Goal: Navigation & Orientation: Find specific page/section

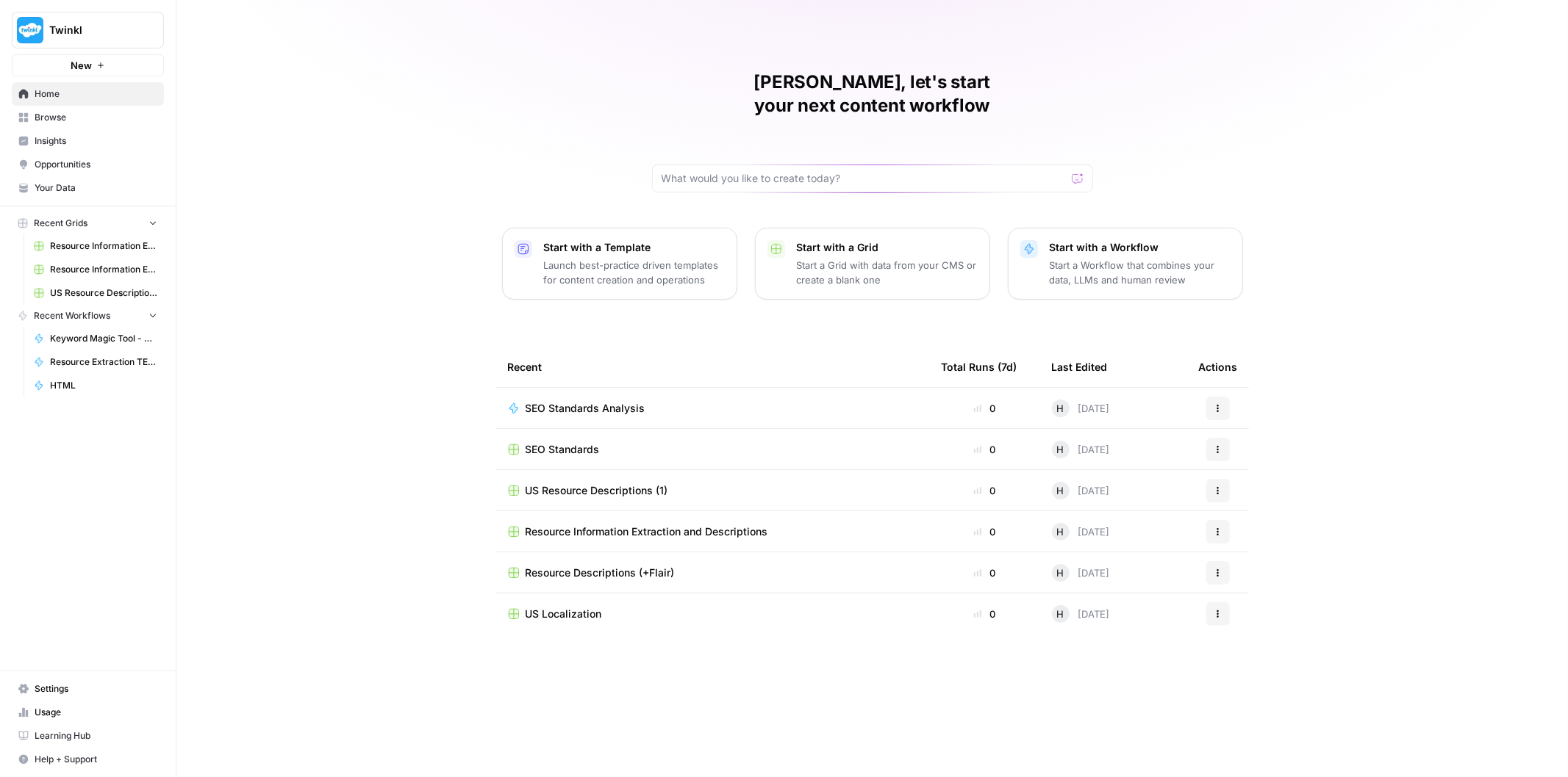
click at [86, 98] on span "Home" at bounding box center [96, 94] width 123 height 13
click at [47, 92] on span "Home" at bounding box center [96, 94] width 123 height 13
click at [56, 112] on span "Browse" at bounding box center [96, 117] width 123 height 13
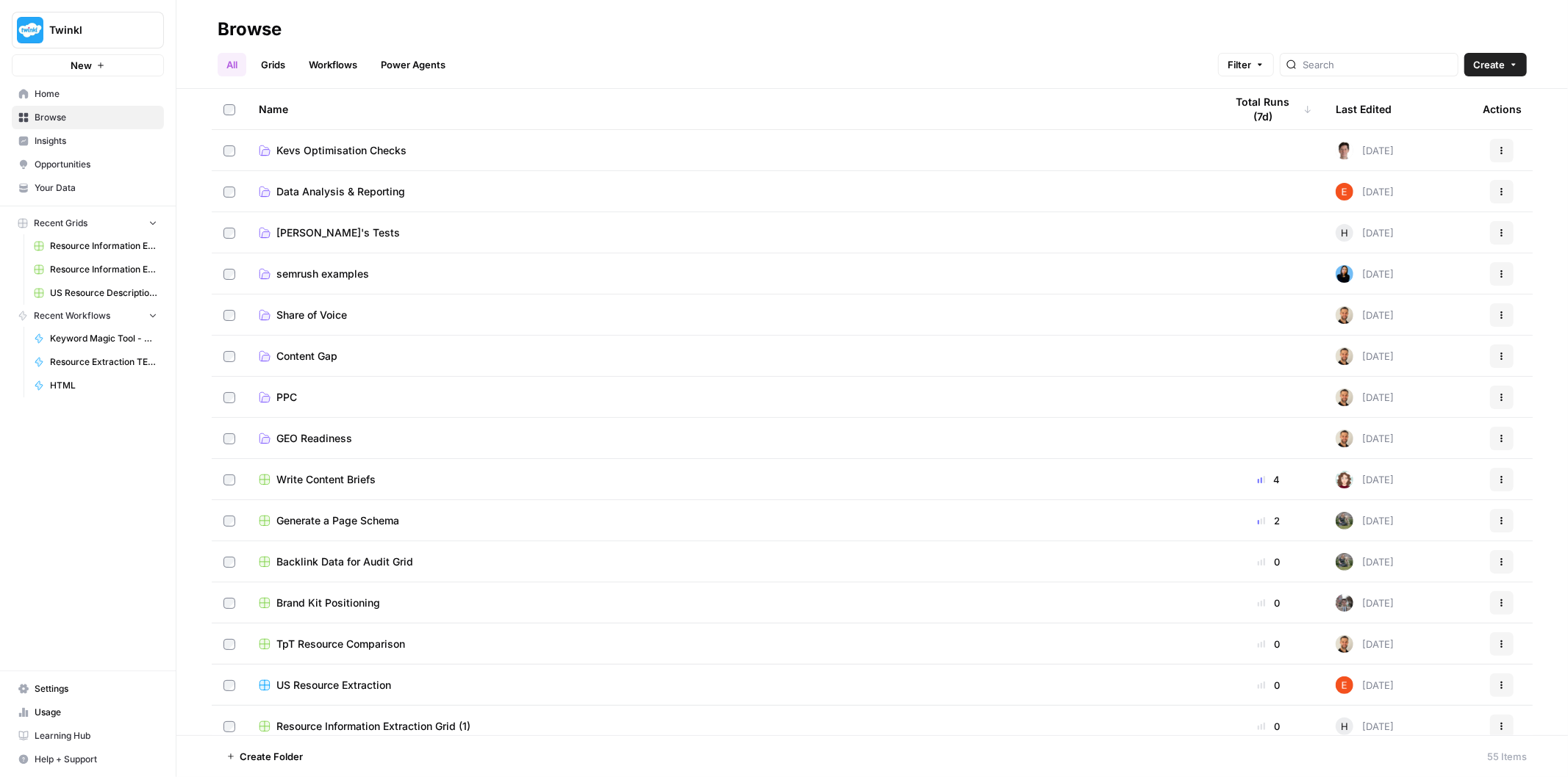
click at [129, 96] on span "Home" at bounding box center [96, 94] width 123 height 13
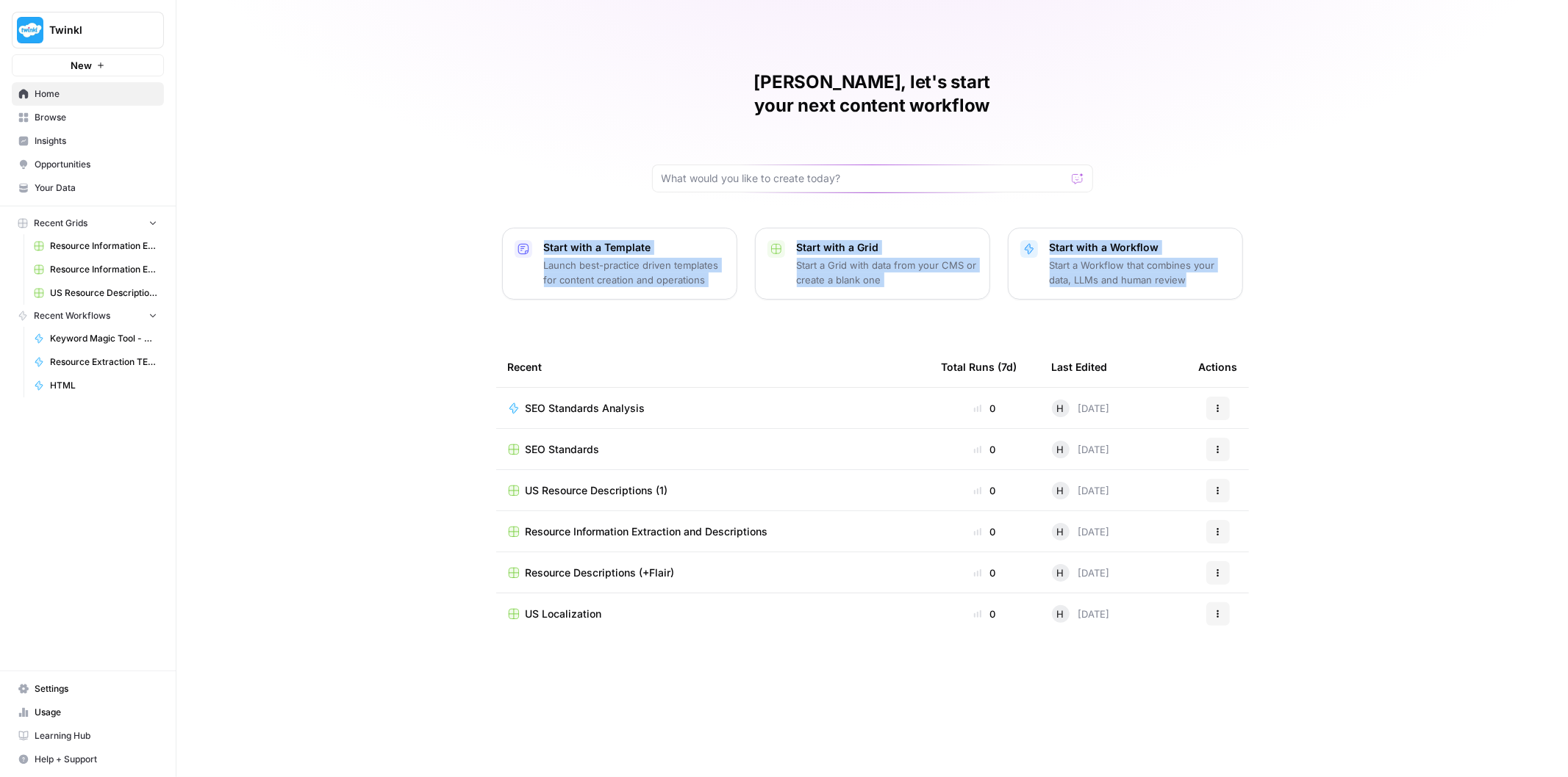
drag, startPoint x: 461, startPoint y: 121, endPoint x: 1392, endPoint y: 252, distance: 940.2
click at [1392, 252] on div "[PERSON_NAME], let's start your next content workflow Start with a Template Lau…" at bounding box center [872, 388] width 1392 height 777
click at [1393, 252] on div "[PERSON_NAME], let's start your next content workflow Start with a Template Lau…" at bounding box center [872, 388] width 1392 height 777
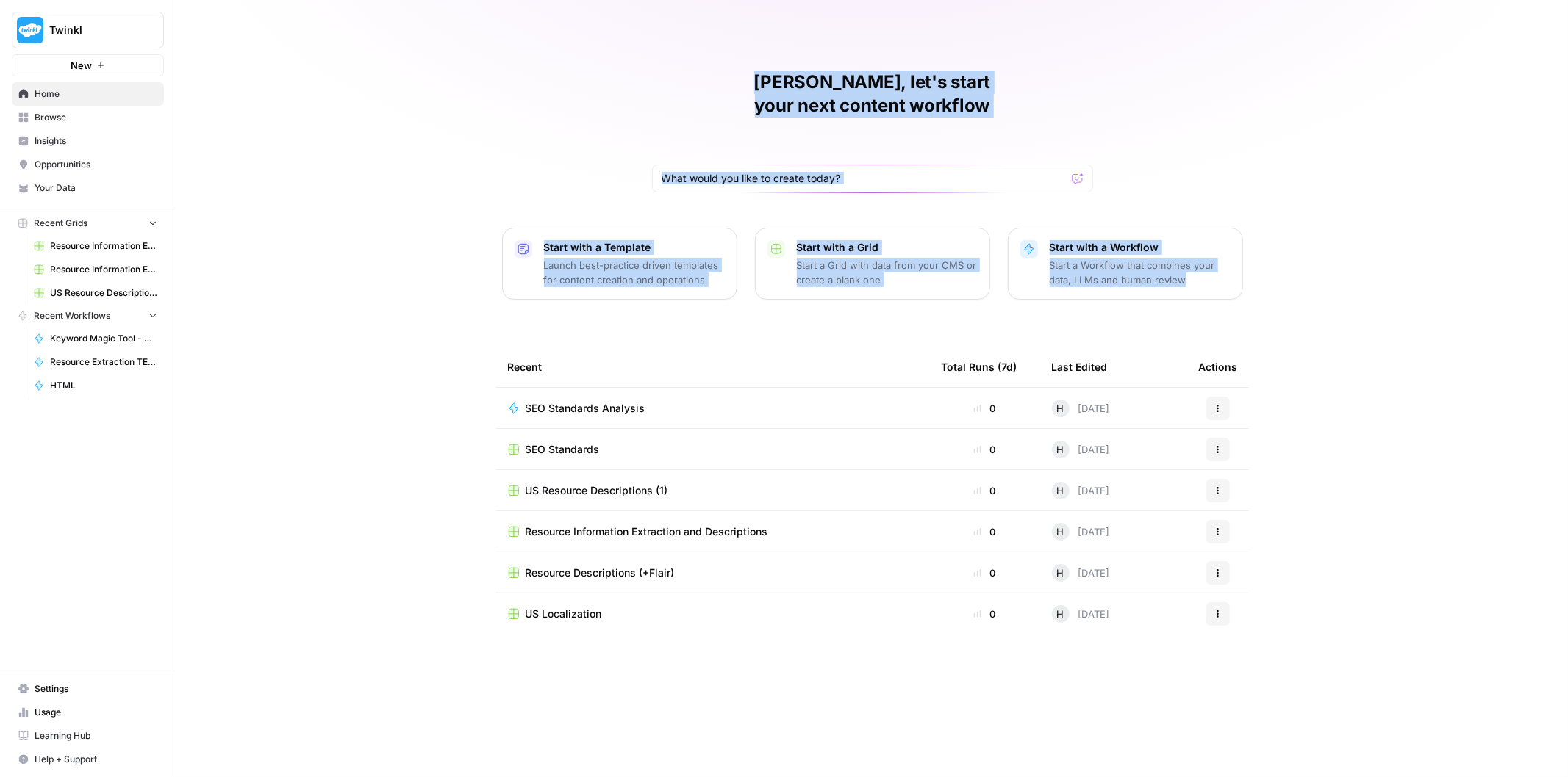
drag, startPoint x: 1392, startPoint y: 275, endPoint x: 665, endPoint y: 98, distance: 748.2
click at [665, 98] on div "[PERSON_NAME], let's start your next content workflow Start with a Template Lau…" at bounding box center [872, 388] width 1392 height 777
click at [676, 86] on div "[PERSON_NAME], let's start your next content workflow" at bounding box center [872, 132] width 441 height 122
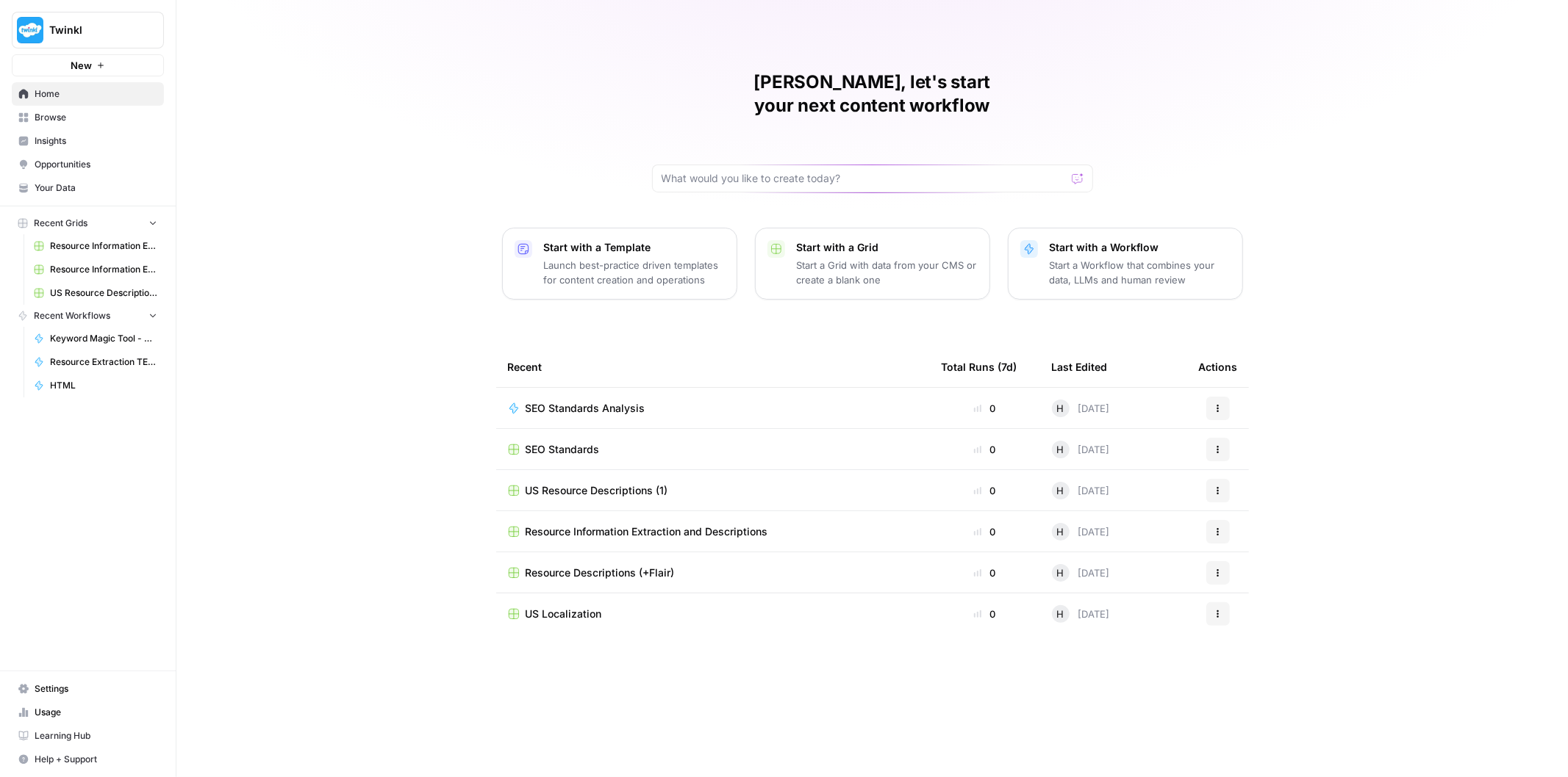
click at [732, 75] on h1 "[PERSON_NAME], let's start your next content workflow" at bounding box center [872, 94] width 441 height 47
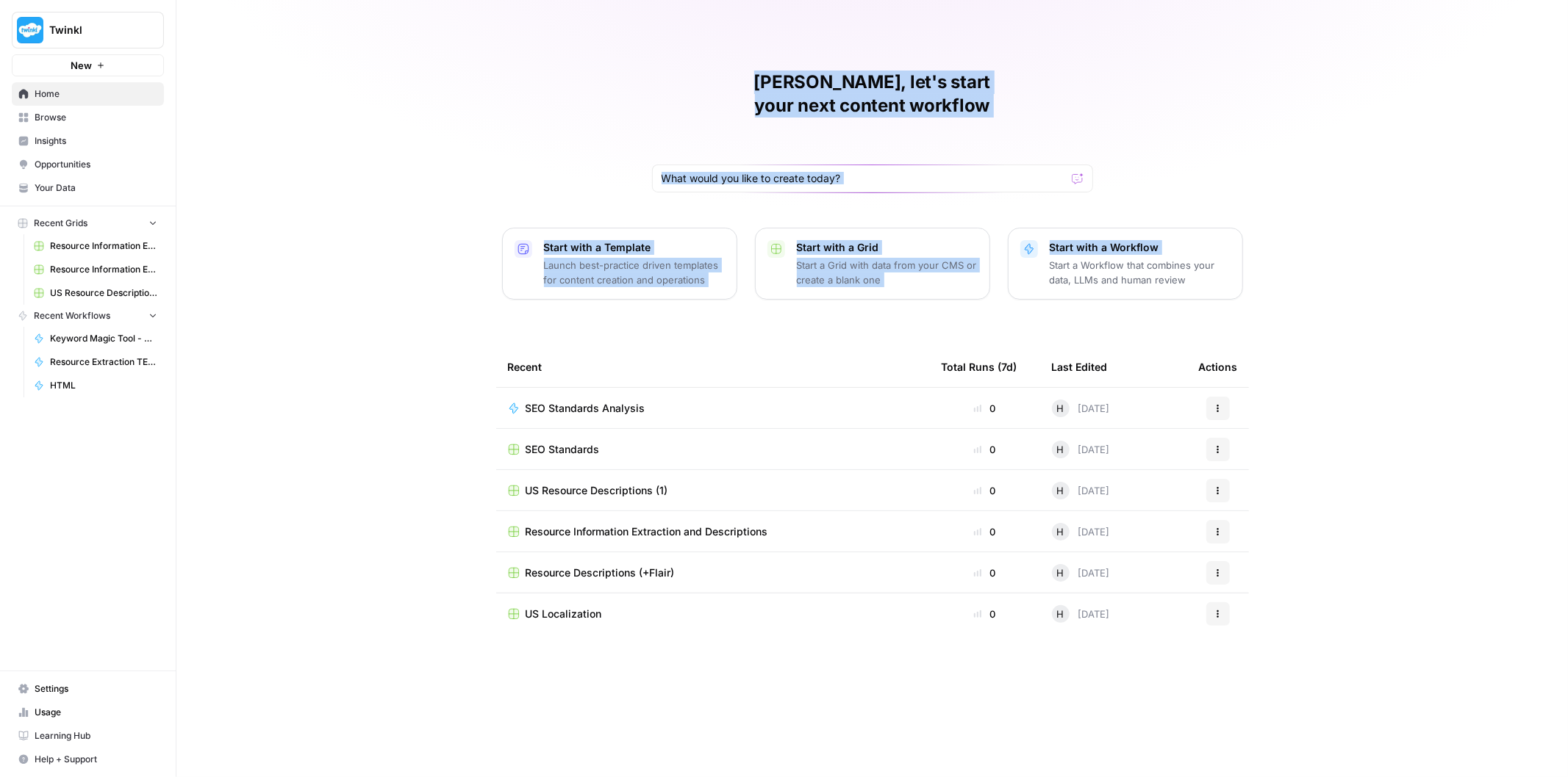
drag, startPoint x: 732, startPoint y: 75, endPoint x: 1245, endPoint y: 163, distance: 520.5
click at [1245, 163] on div "[PERSON_NAME], let's start your next content workflow Start with a Template Lau…" at bounding box center [872, 388] width 1392 height 777
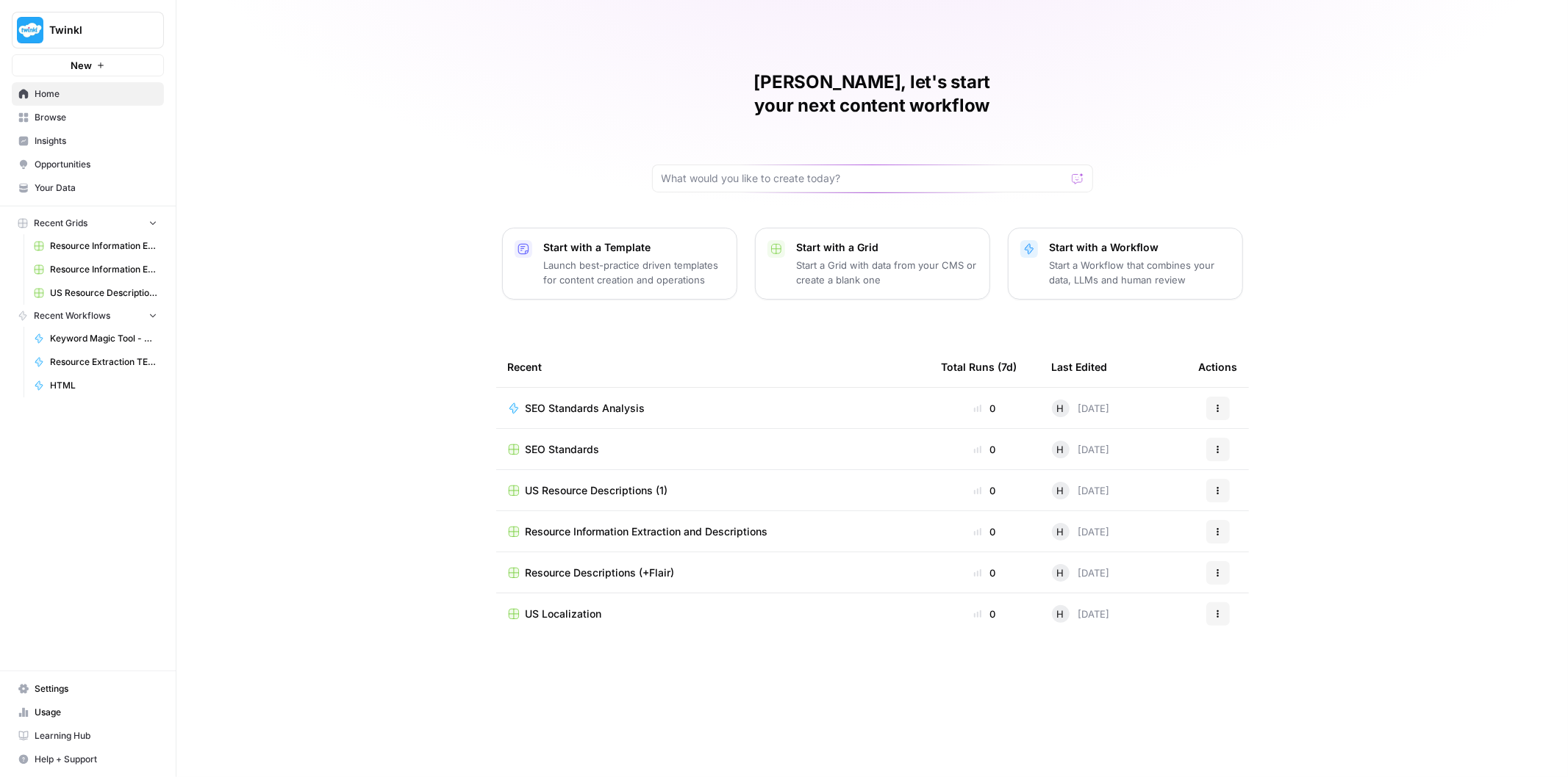
click at [1341, 235] on div "[PERSON_NAME], let's start your next content workflow Start with a Template Lau…" at bounding box center [872, 388] width 1392 height 777
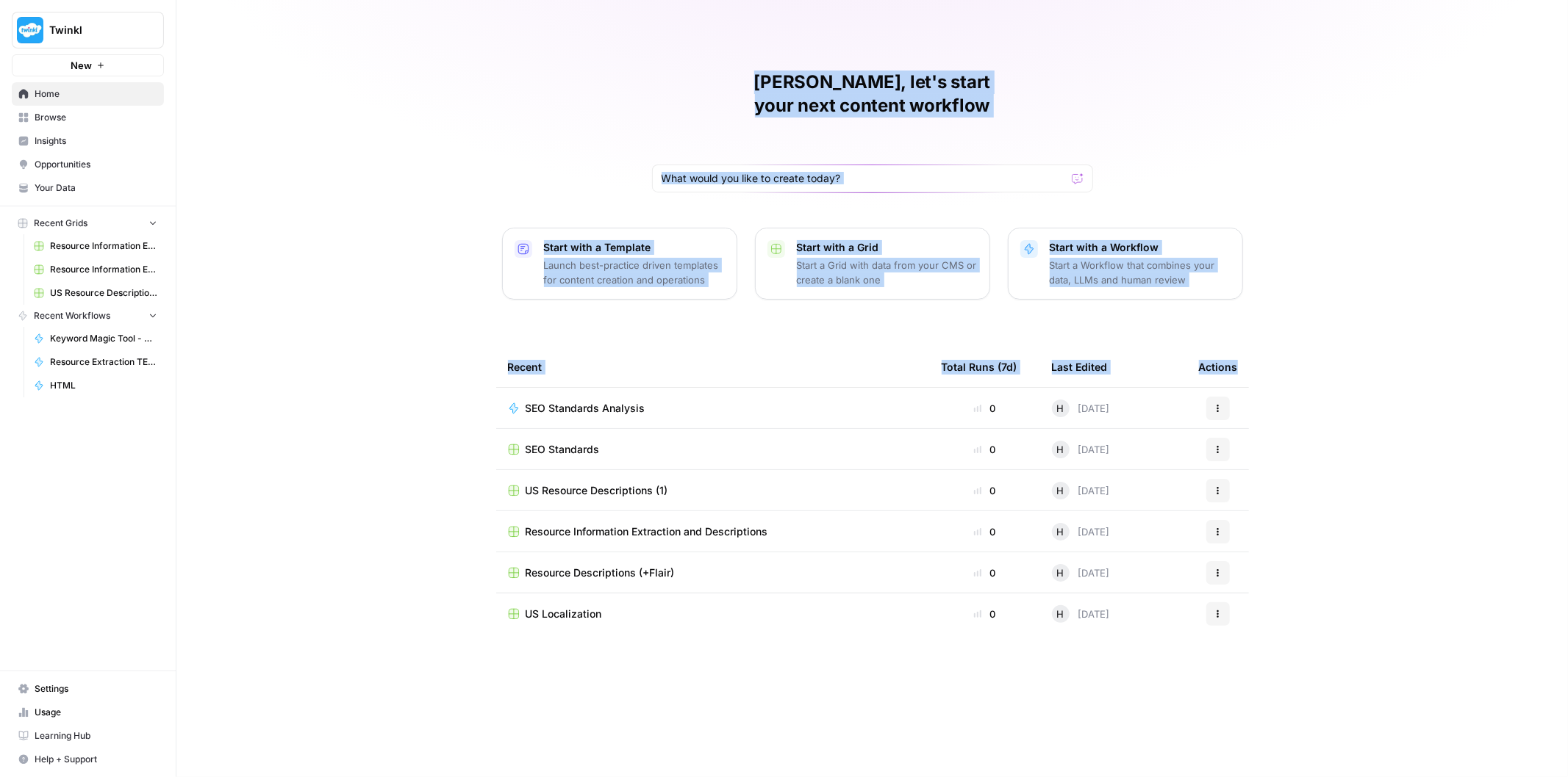
drag, startPoint x: 1363, startPoint y: 294, endPoint x: 686, endPoint y: 80, distance: 710.0
click at [686, 80] on div "[PERSON_NAME], let's start your next content workflow Start with a Template Lau…" at bounding box center [872, 388] width 1392 height 777
click at [702, 76] on h1 "[PERSON_NAME], let's start your next content workflow" at bounding box center [872, 94] width 441 height 47
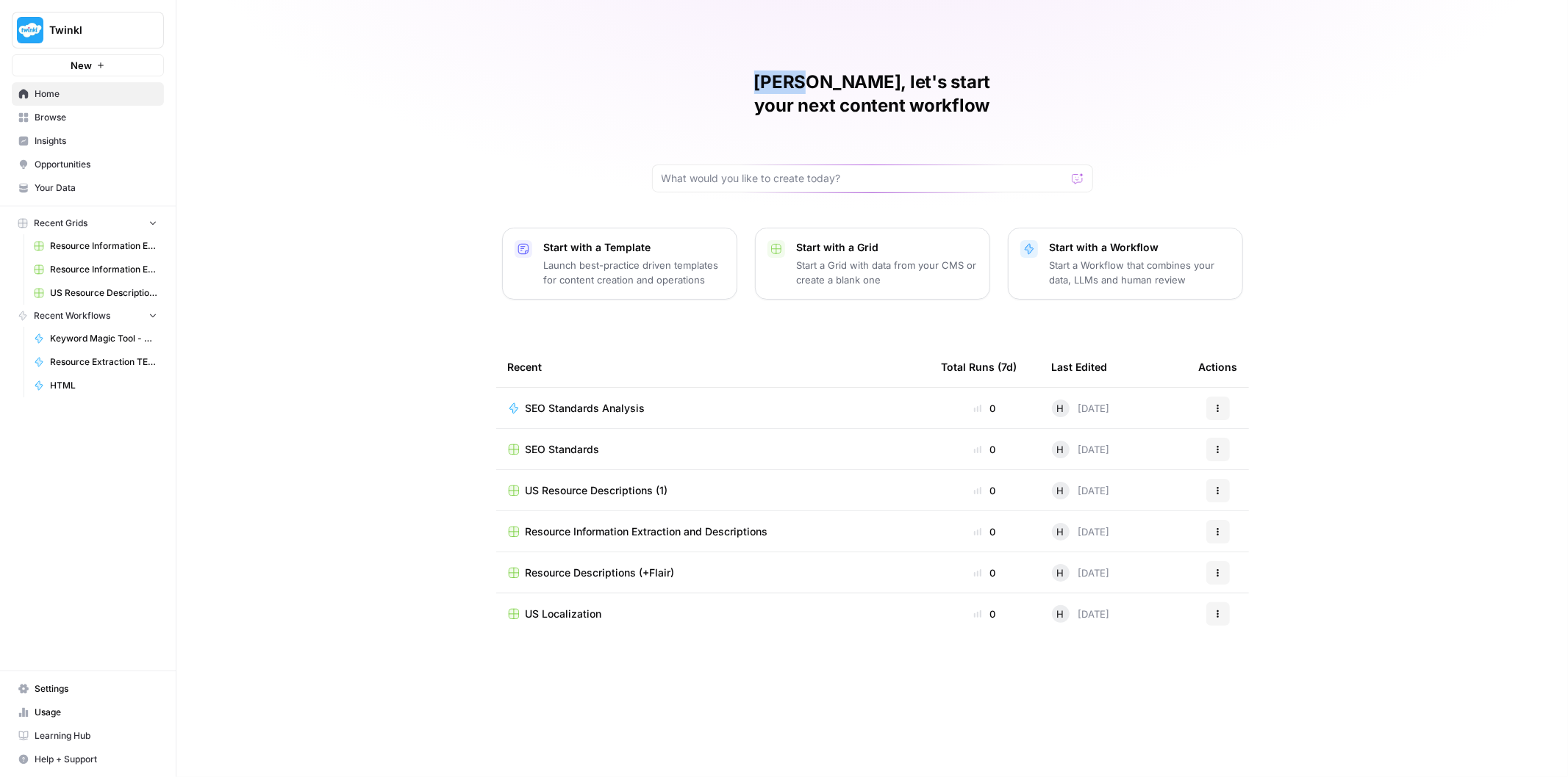
click at [702, 76] on h1 "[PERSON_NAME], let's start your next content workflow" at bounding box center [872, 94] width 441 height 47
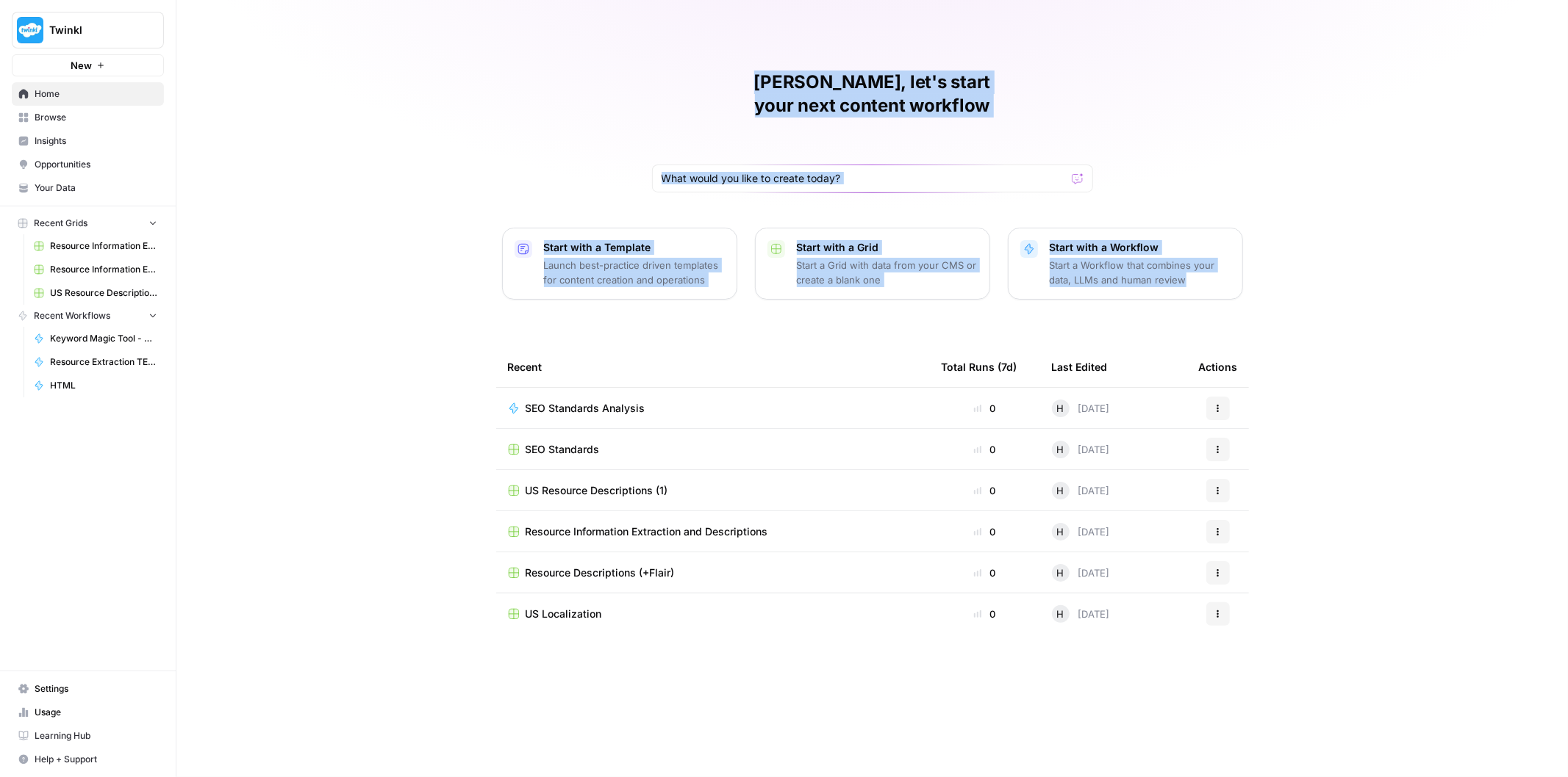
drag, startPoint x: 702, startPoint y: 76, endPoint x: 1356, endPoint y: 239, distance: 674.0
click at [1356, 239] on div "[PERSON_NAME], let's start your next content workflow Start with a Template Lau…" at bounding box center [872, 388] width 1392 height 777
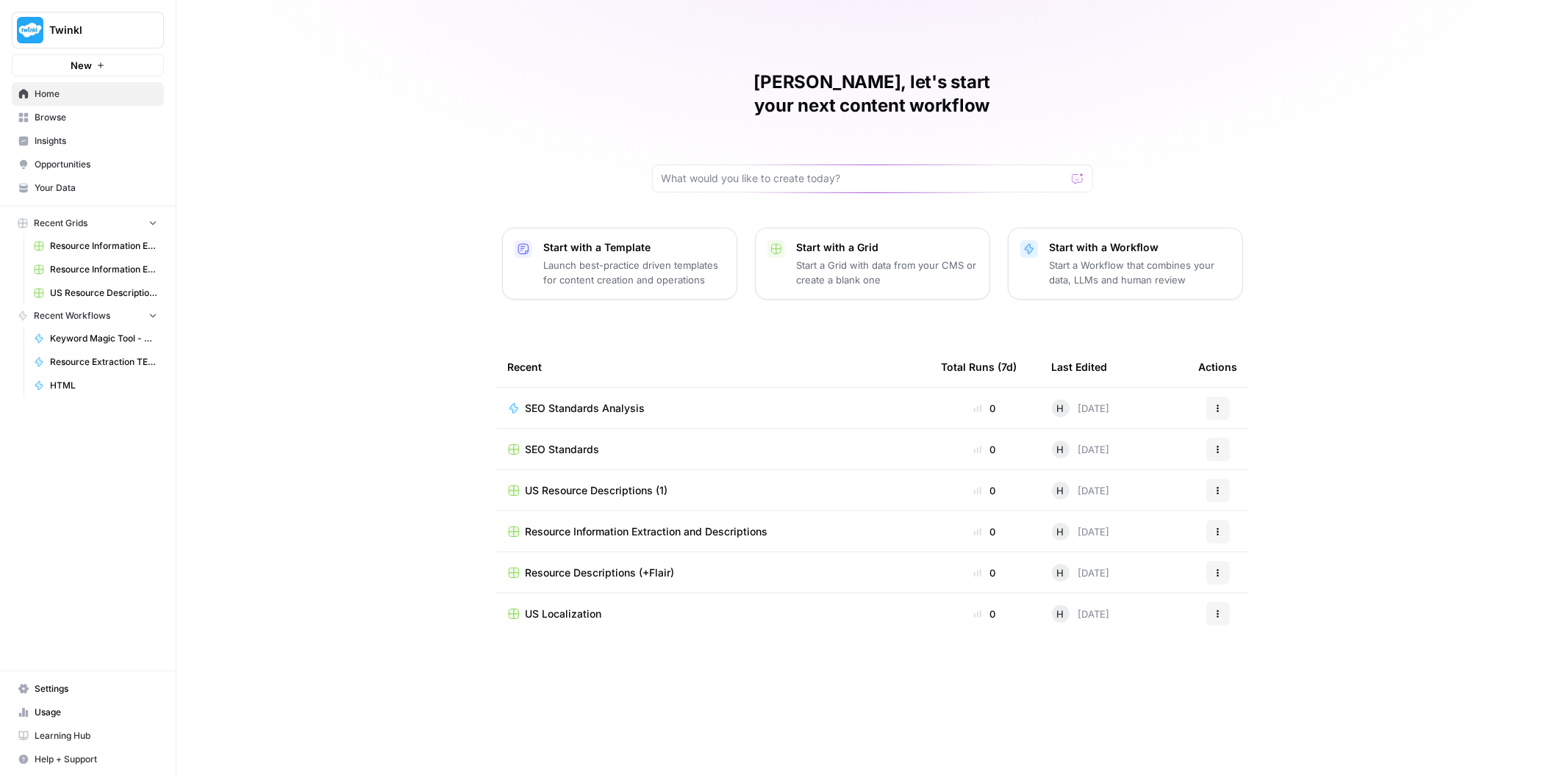
click at [85, 121] on span "Browse" at bounding box center [96, 117] width 123 height 13
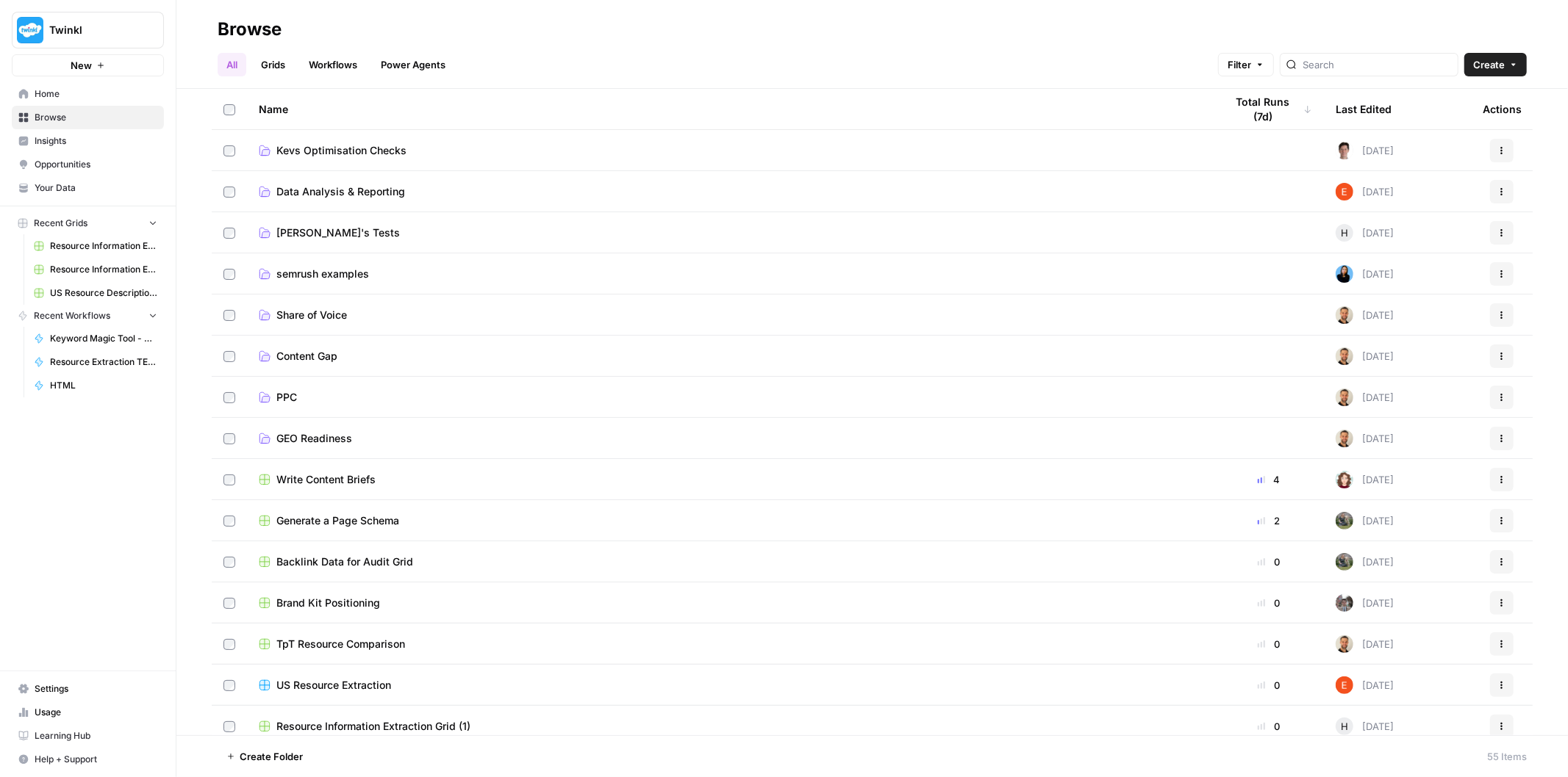
click at [342, 238] on link "[PERSON_NAME]'s Tests" at bounding box center [730, 233] width 943 height 14
